Goal: Navigation & Orientation: Find specific page/section

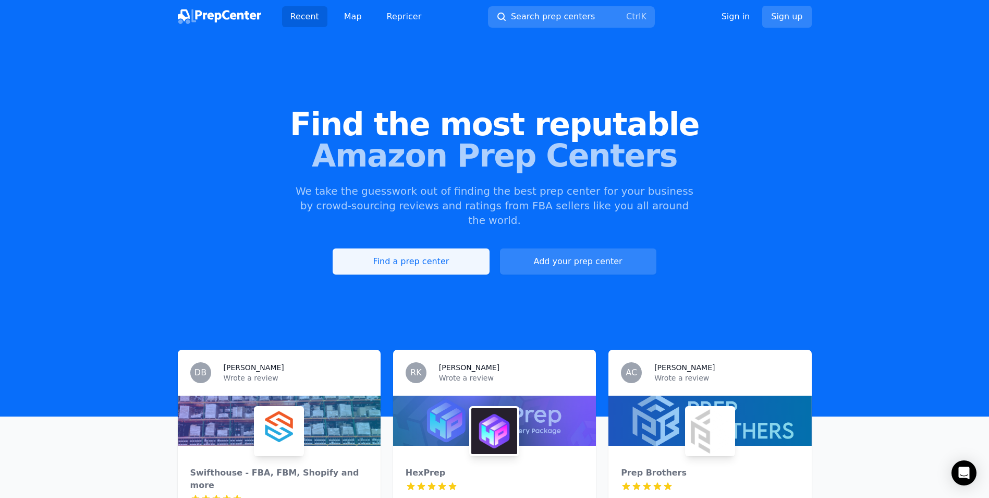
click at [385, 248] on link "Find a prep center" at bounding box center [411, 261] width 156 height 26
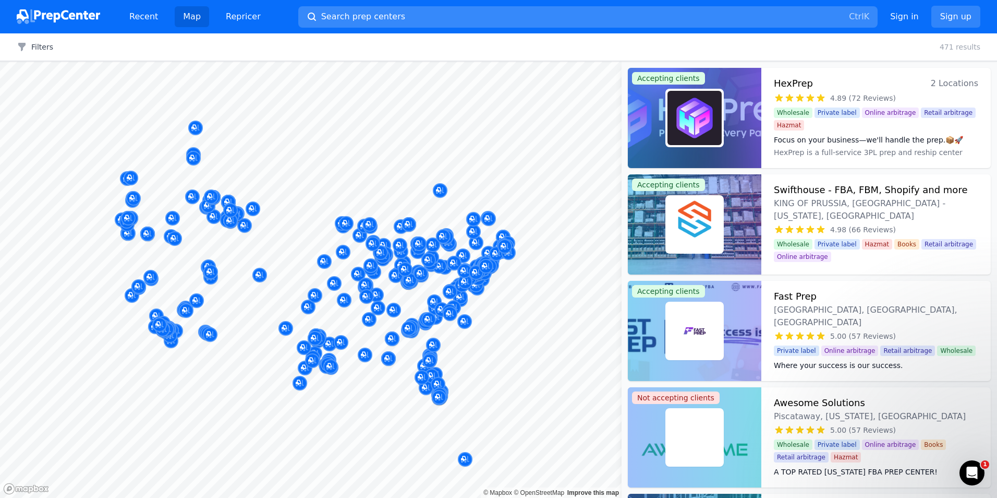
click at [378, 16] on span "Search prep centers" at bounding box center [363, 16] width 84 height 13
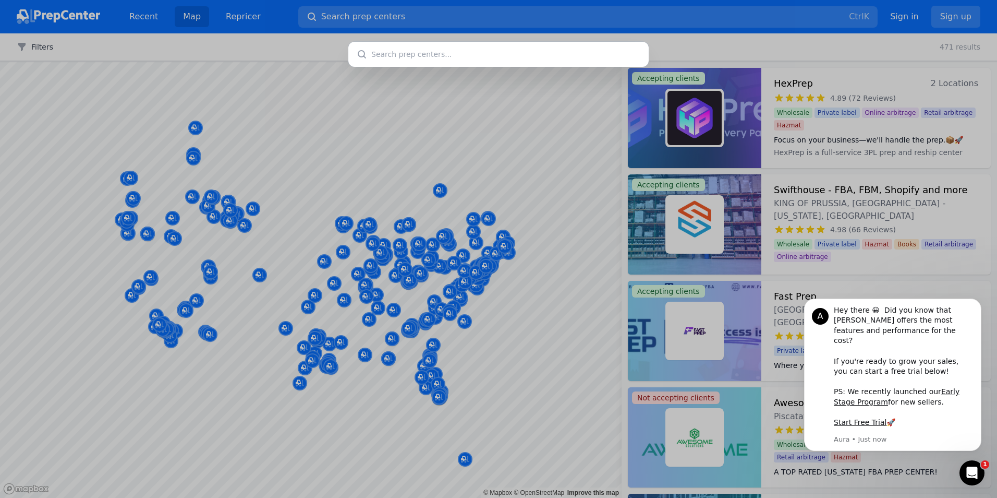
click at [379, 16] on div at bounding box center [498, 249] width 997 height 498
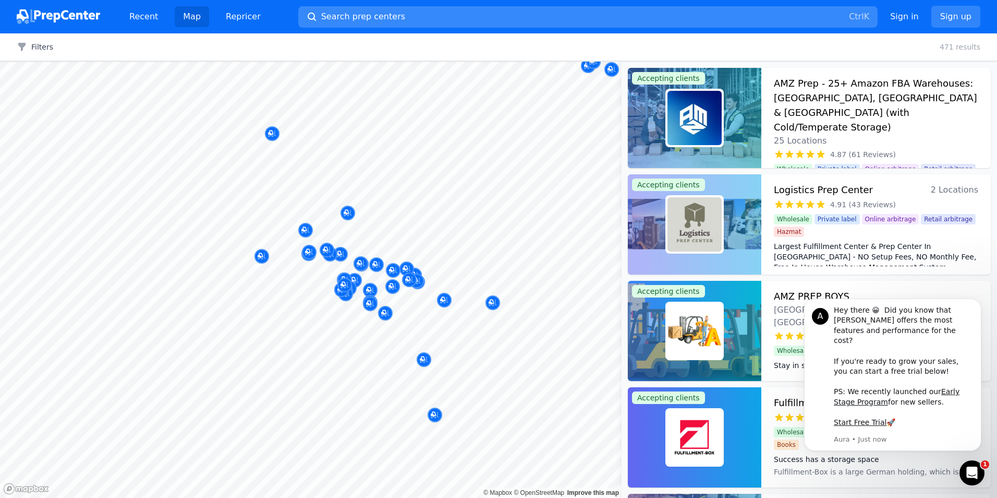
click at [783, 11] on button "Search prep centers Ctrl K" at bounding box center [587, 16] width 579 height 21
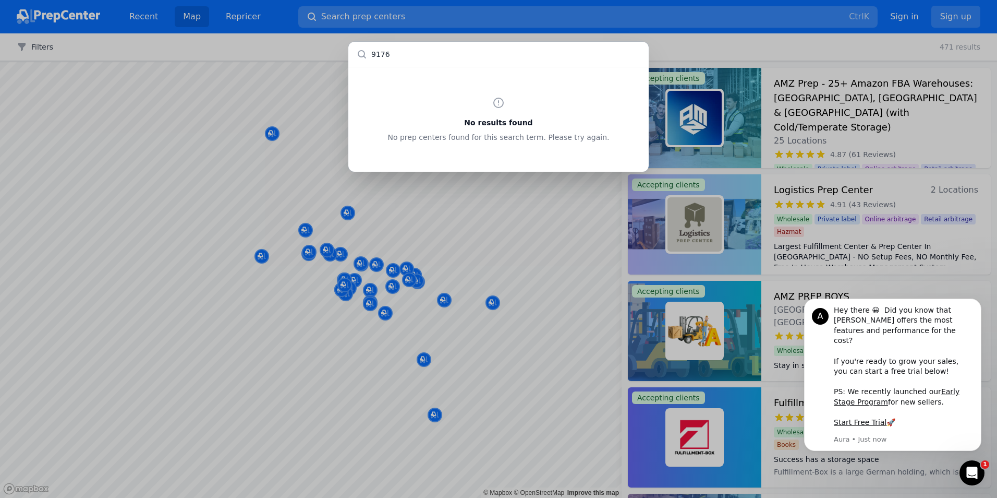
type input "91761"
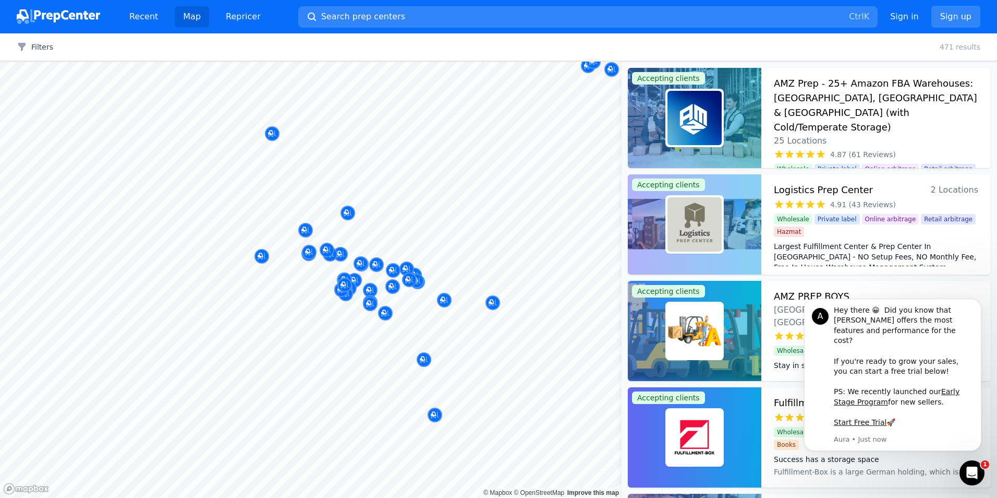
click at [266, 125] on div at bounding box center [498, 249] width 997 height 498
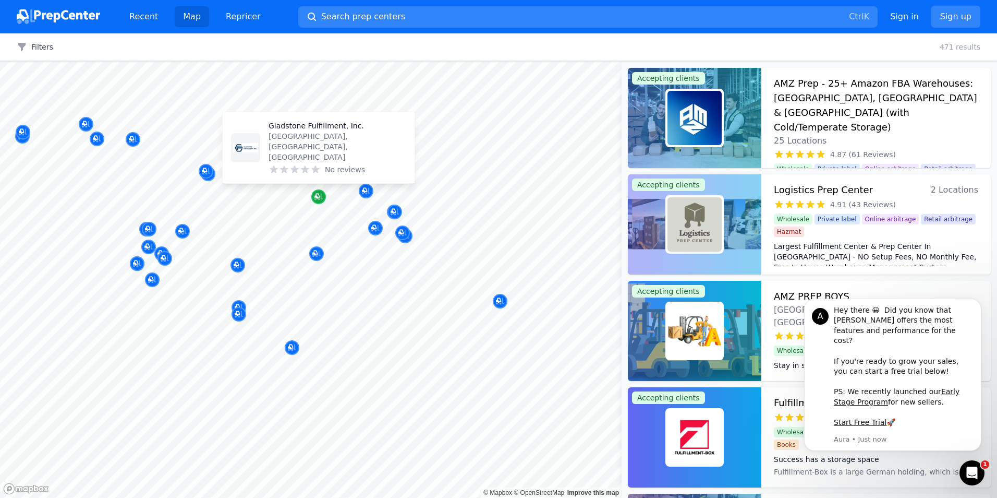
click at [321, 199] on icon "Map marker" at bounding box center [318, 196] width 8 height 7
click at [343, 159] on p "[GEOGRAPHIC_DATA], [GEOGRAPHIC_DATA], [GEOGRAPHIC_DATA]" at bounding box center [338, 146] width 138 height 31
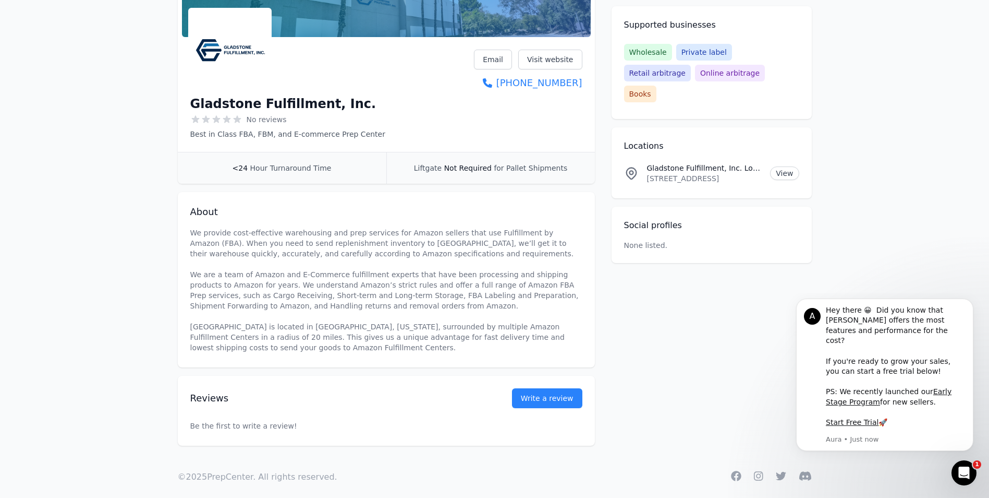
scroll to position [144, 0]
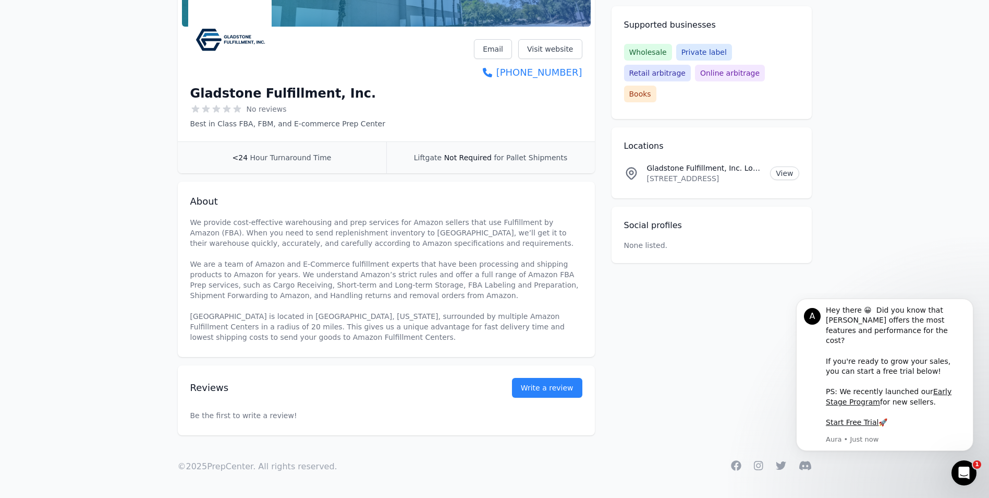
drag, startPoint x: 262, startPoint y: 117, endPoint x: 301, endPoint y: 119, distance: 39.7
click at [262, 117] on div "Gladstone Fulfillment, Inc. No reviews Best in Class FBA, FBM, and E-commerce P…" at bounding box center [287, 106] width 195 height 46
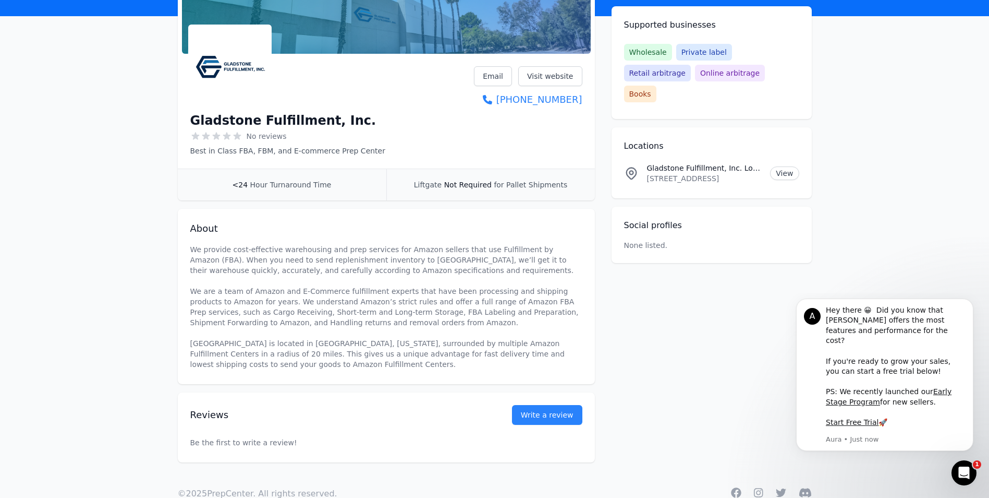
scroll to position [92, 0]
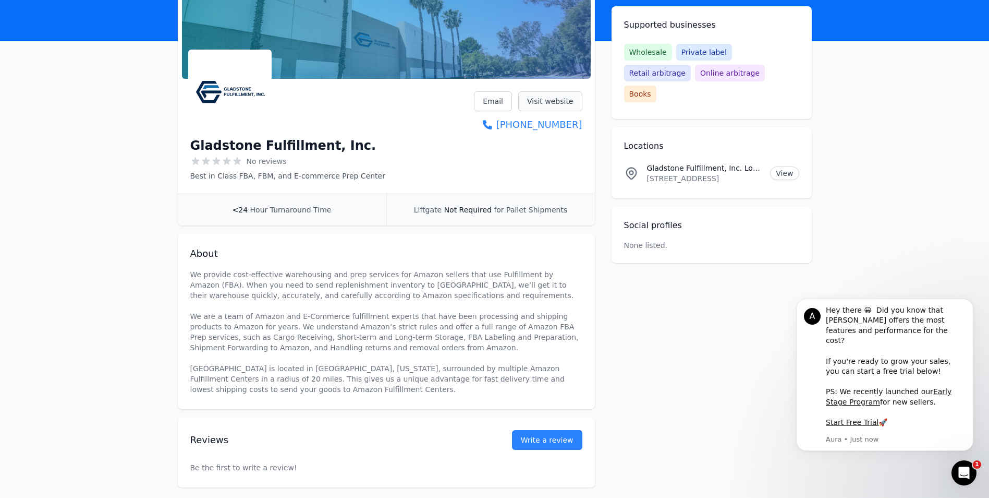
click at [560, 100] on link "Visit website" at bounding box center [550, 101] width 64 height 20
